Goal: Information Seeking & Learning: Learn about a topic

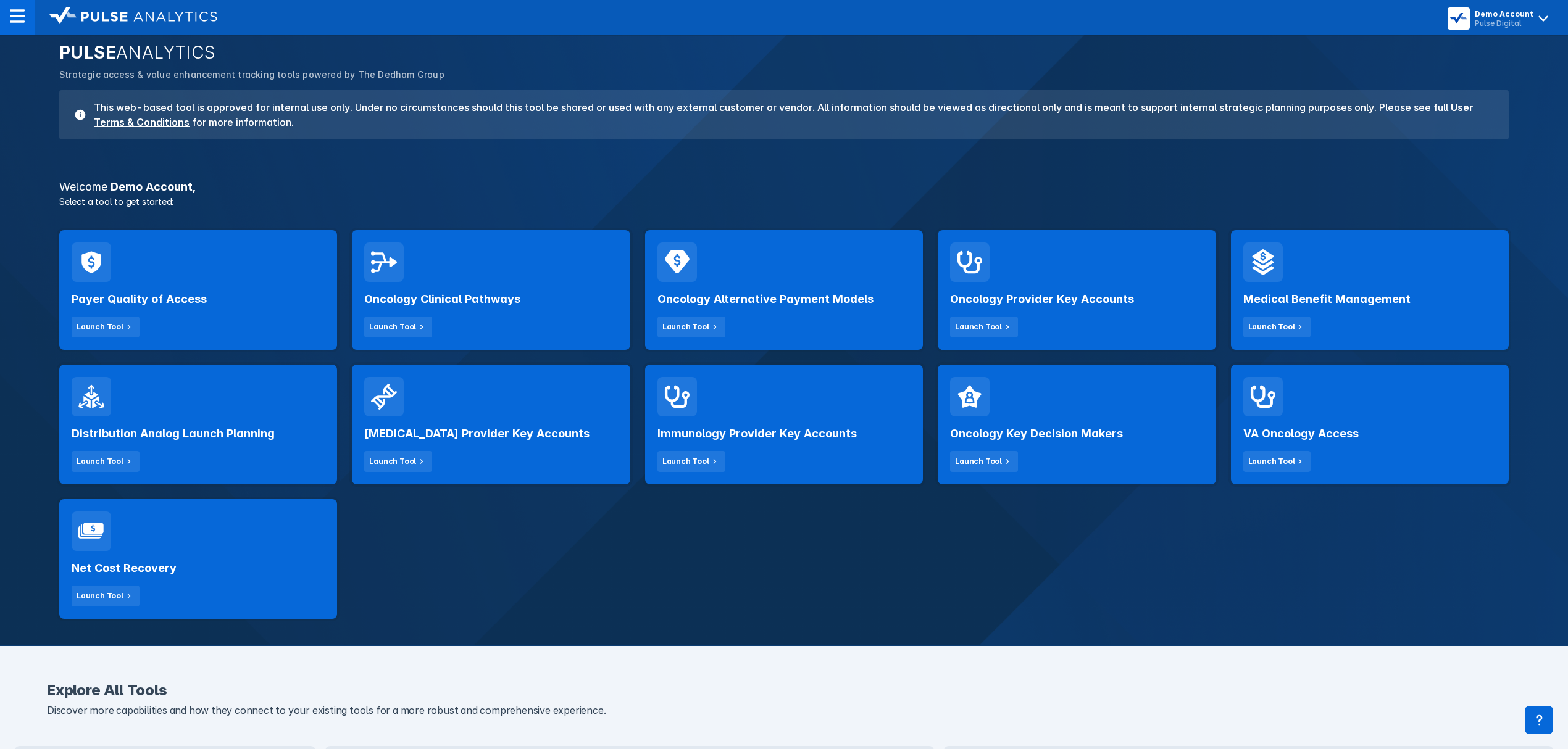
scroll to position [62, 0]
click at [1013, 291] on h2 "Oncology Provider Key Accounts" at bounding box center [1041, 298] width 184 height 15
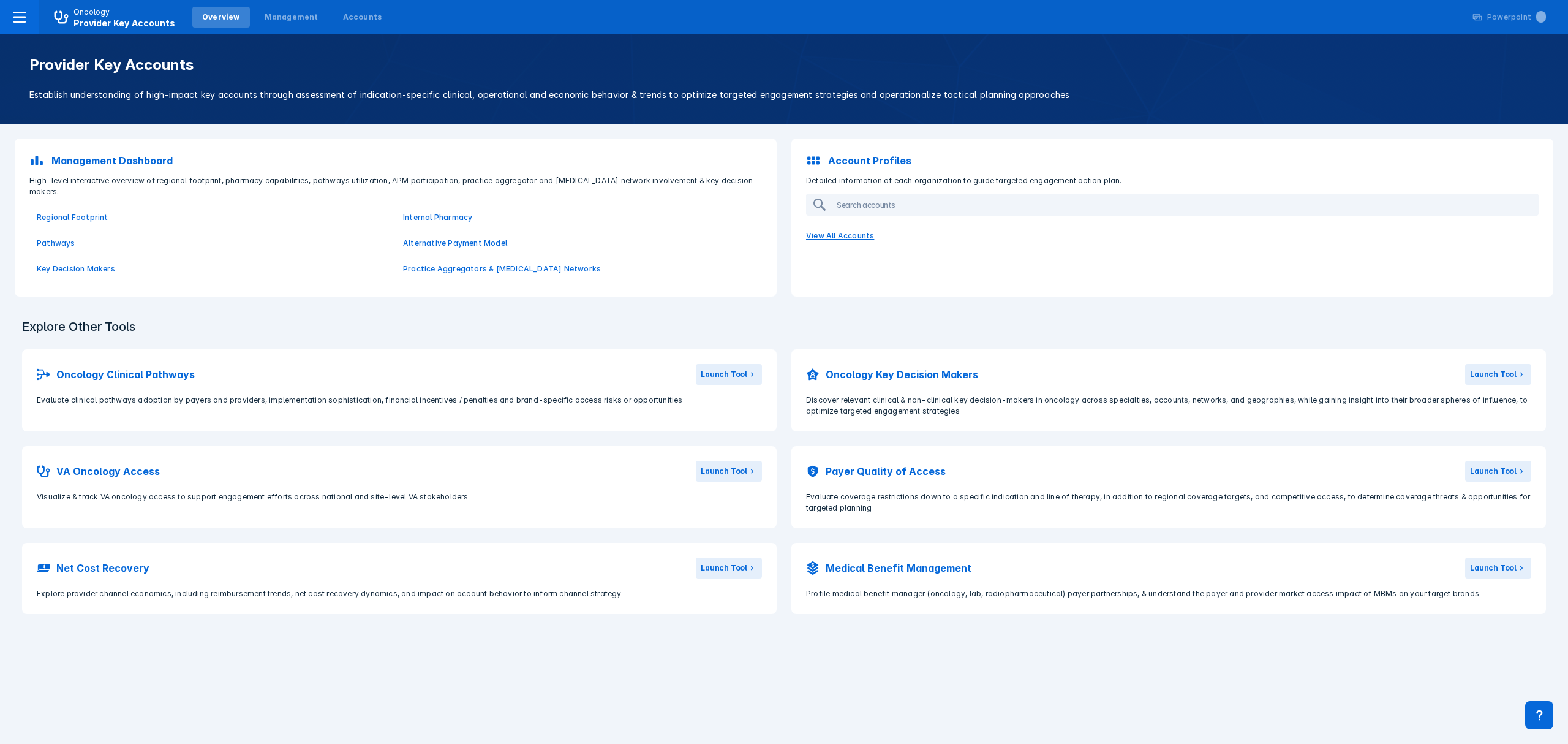
click at [831, 238] on p "View All Accounts" at bounding box center [1172, 236] width 747 height 26
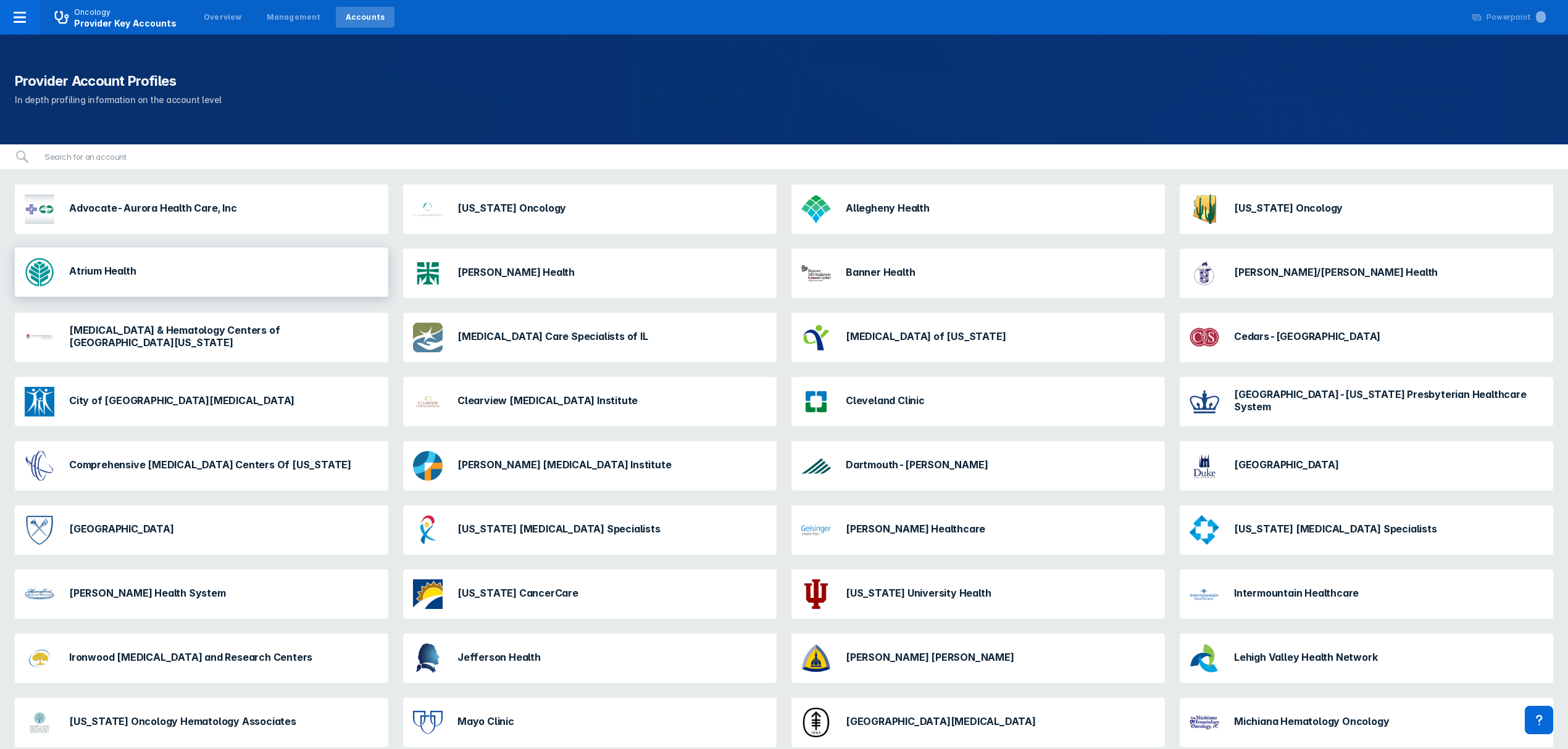
click at [218, 262] on div "Atrium Health" at bounding box center [201, 272] width 373 height 50
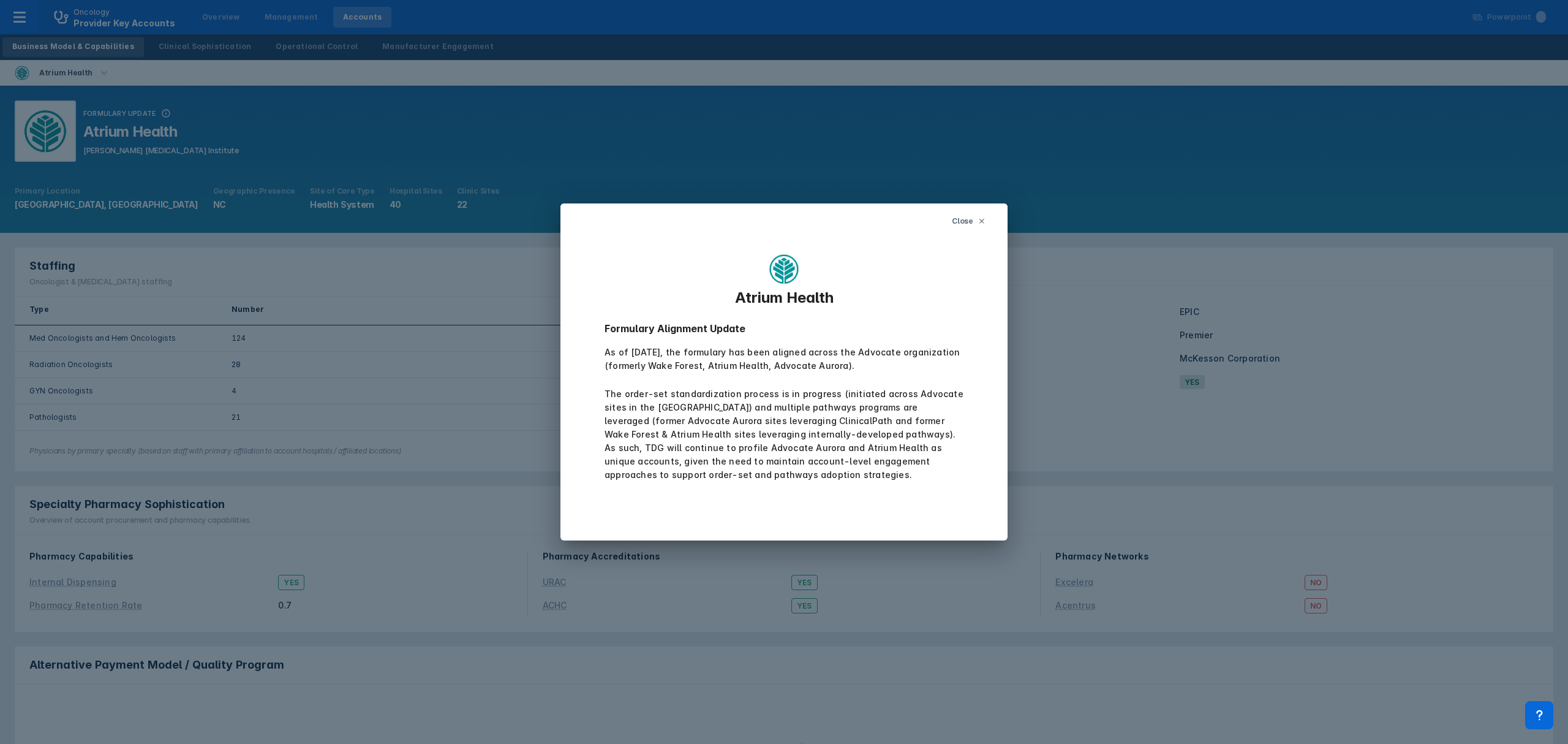
click at [985, 223] on icon at bounding box center [982, 222] width 8 height 8
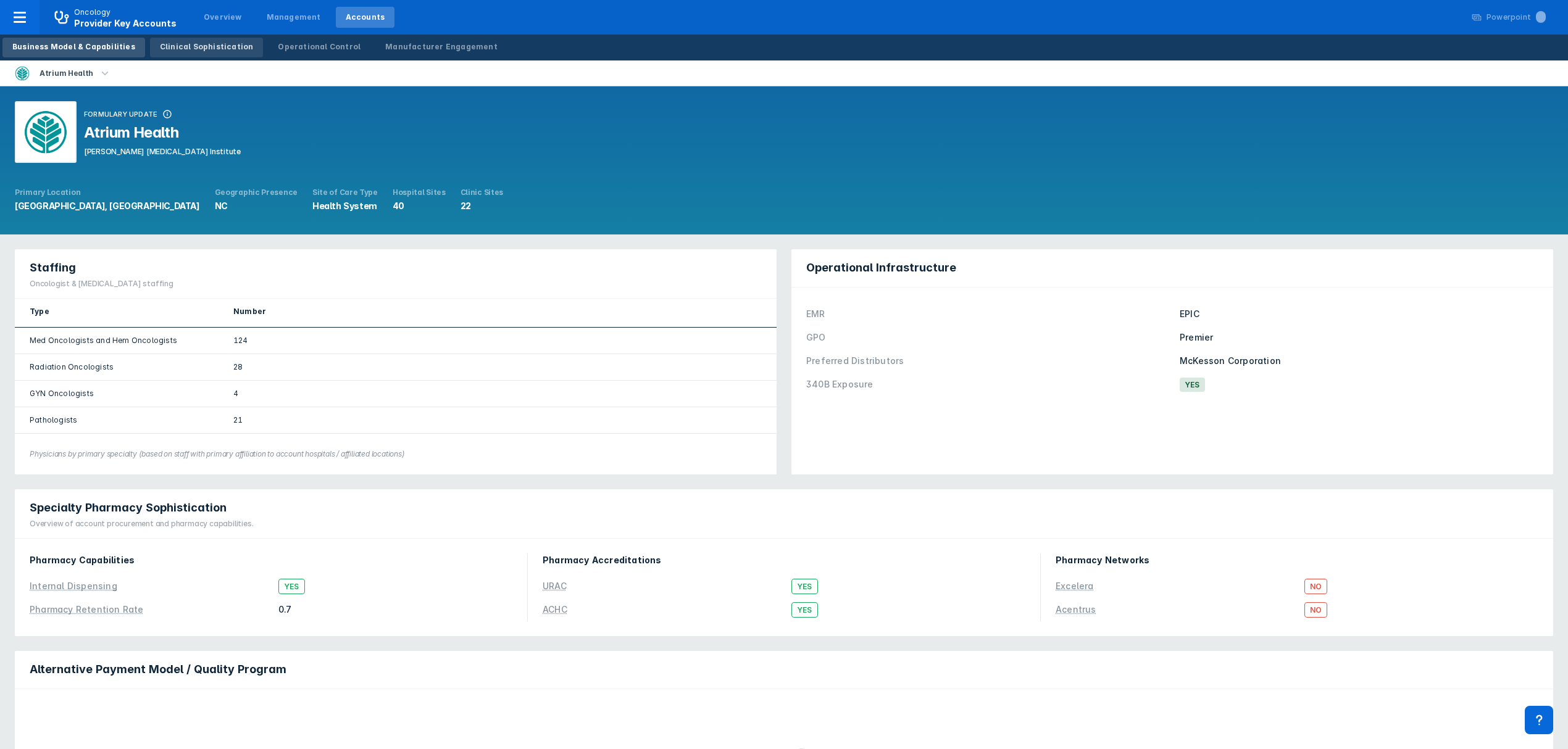
click at [213, 38] on link "Clinical Sophistication" at bounding box center [207, 47] width 114 height 20
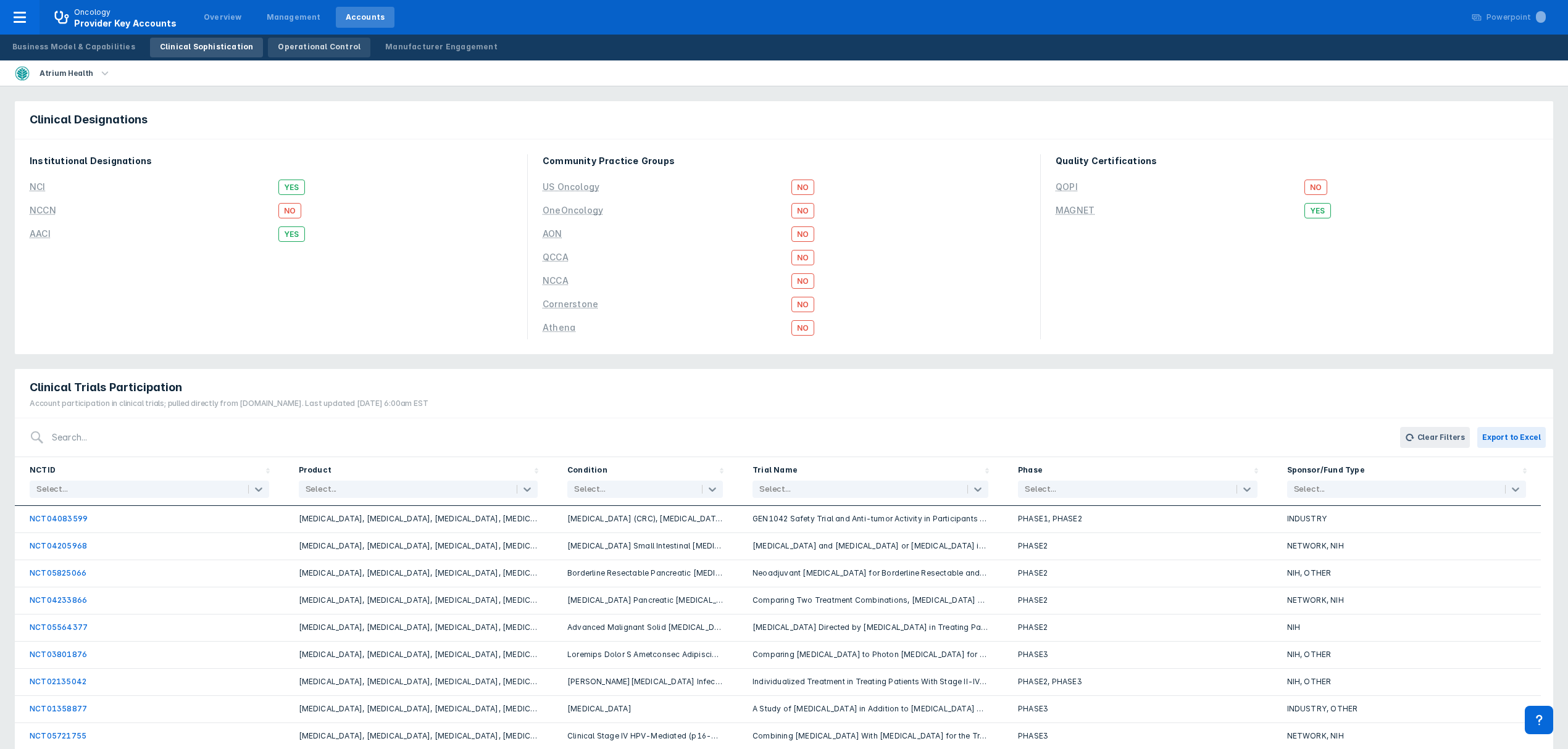
click at [302, 51] on div "Operational Control" at bounding box center [319, 46] width 83 height 11
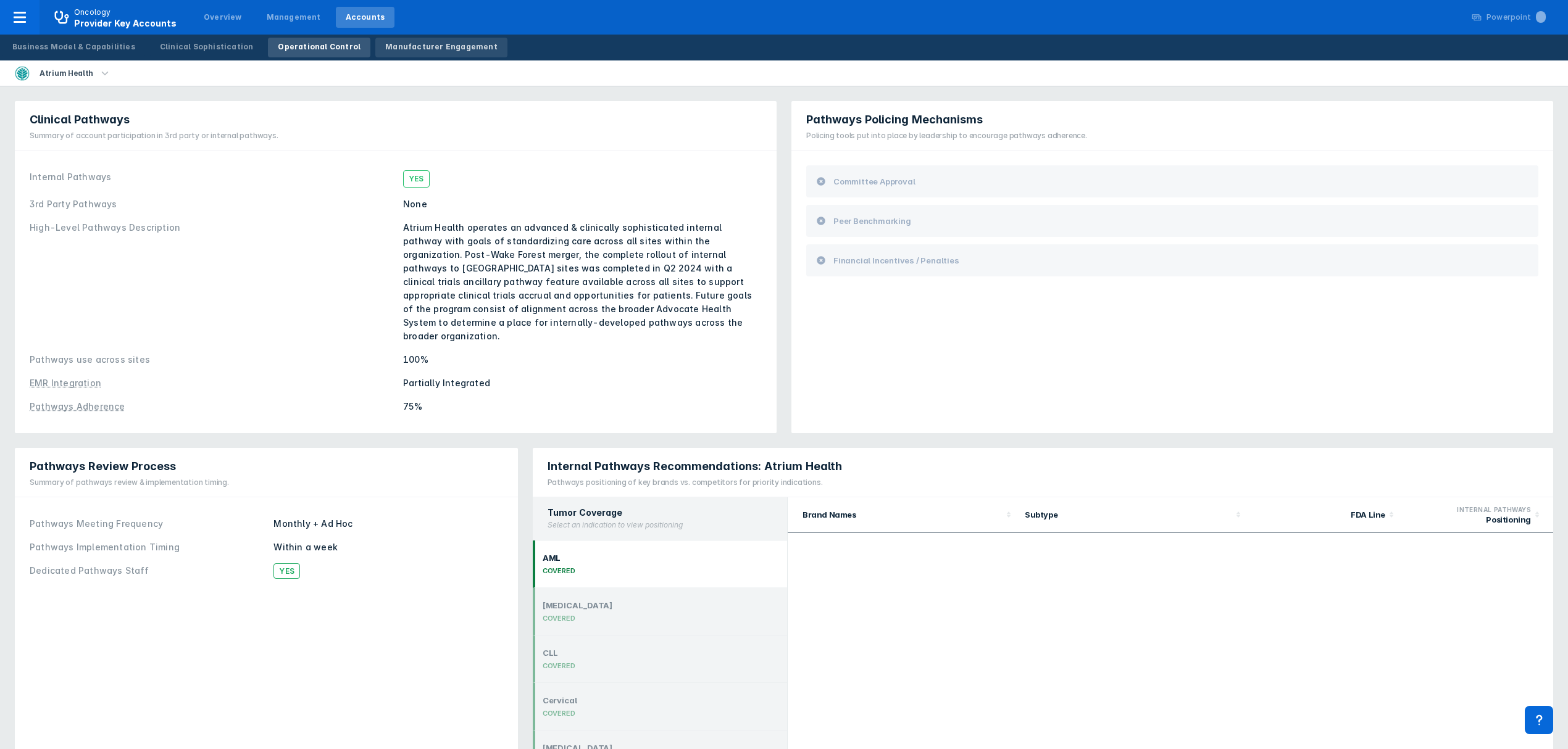
click at [428, 52] on div "Manufacturer Engagement" at bounding box center [441, 46] width 113 height 11
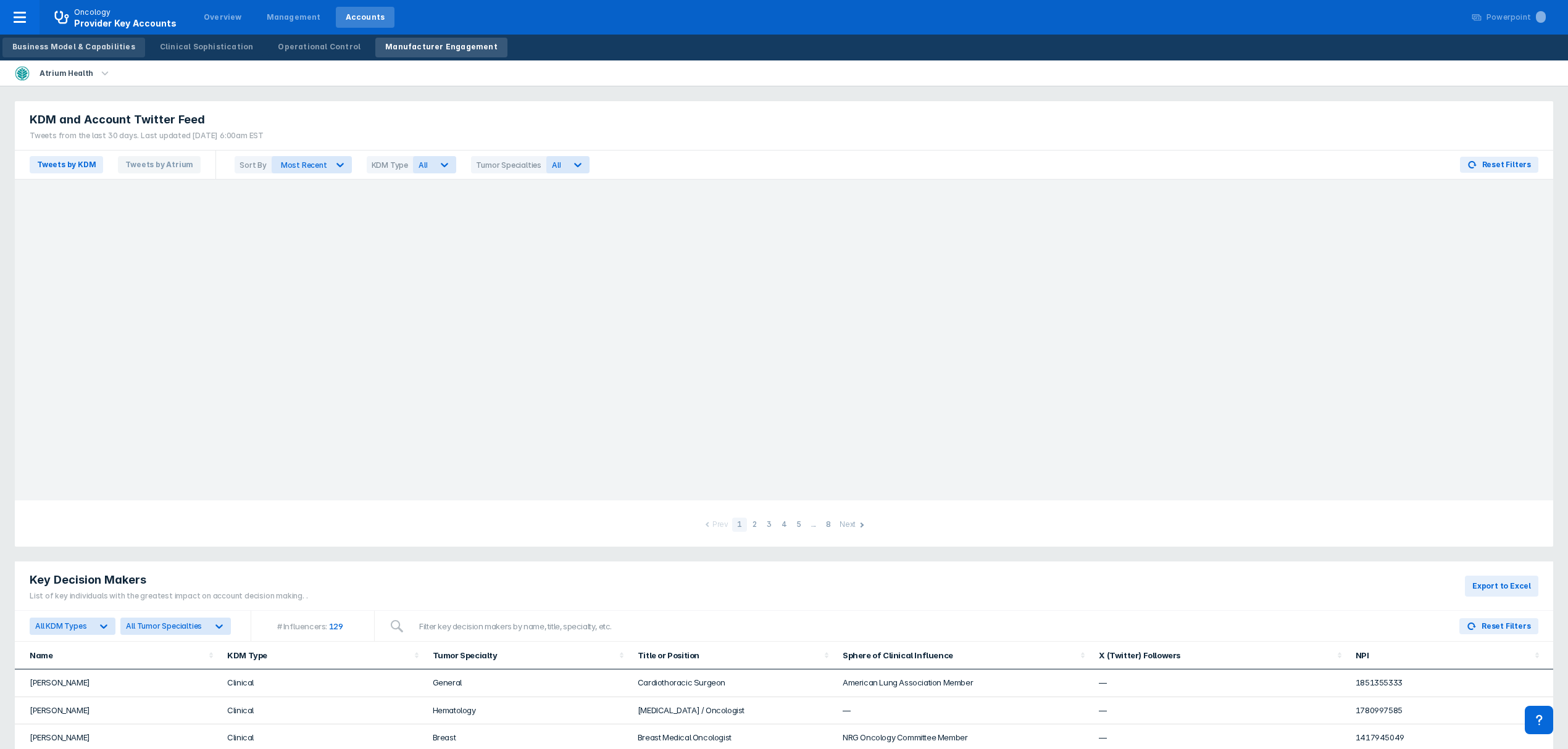
click at [99, 45] on div "Business Model & Capabilities" at bounding box center [73, 46] width 123 height 11
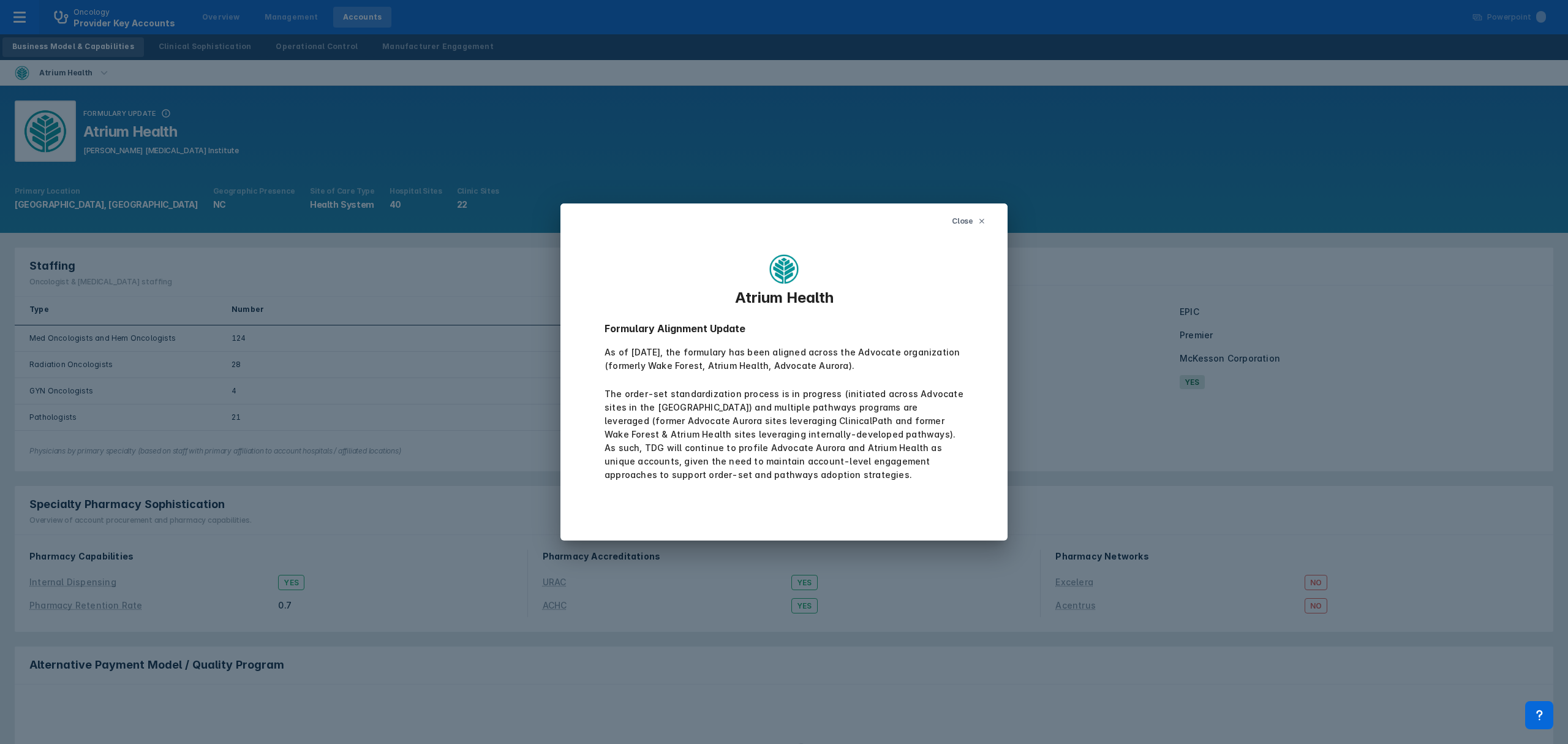
click at [974, 221] on button "Close" at bounding box center [968, 221] width 49 height 21
